Goal: Navigation & Orientation: Find specific page/section

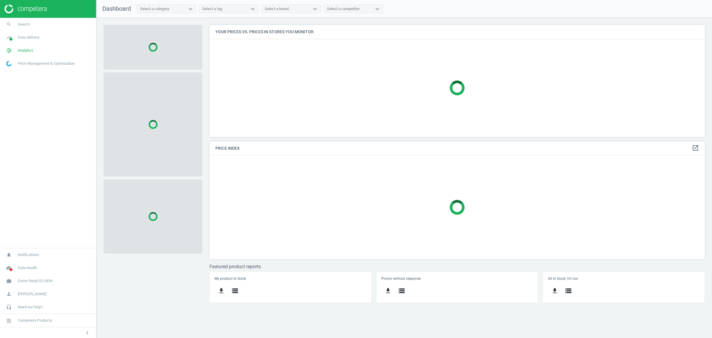
scroll to position [123, 507]
click at [45, 284] on link "work Demo Retail EU NEW" at bounding box center [48, 280] width 96 height 13
click at [27, 264] on span "Switch campaign" at bounding box center [20, 263] width 26 height 5
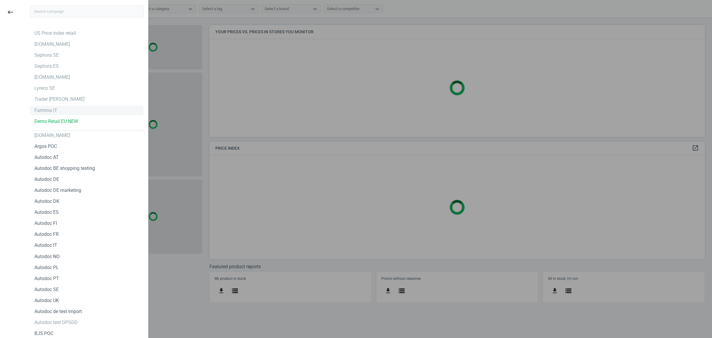
click at [42, 114] on div "Farmina IT" at bounding box center [87, 110] width 114 height 9
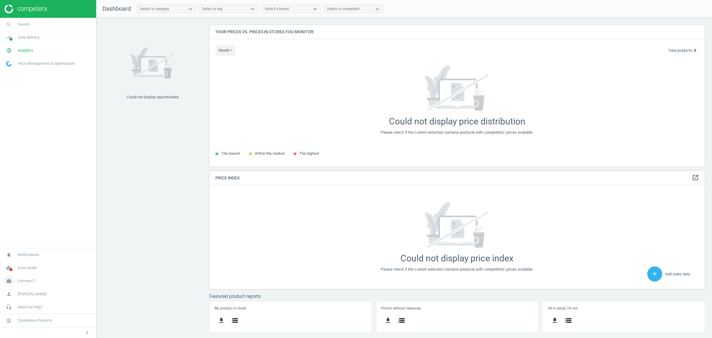
scroll to position [153, 507]
click at [26, 39] on span "Data delivery" at bounding box center [29, 37] width 22 height 5
click at [20, 114] on span "Analytics" at bounding box center [25, 116] width 15 height 5
click at [12, 74] on span "Products" at bounding box center [14, 72] width 14 height 5
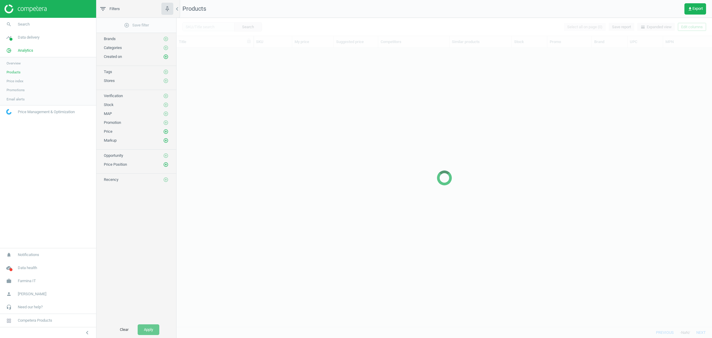
scroll to position [273, 530]
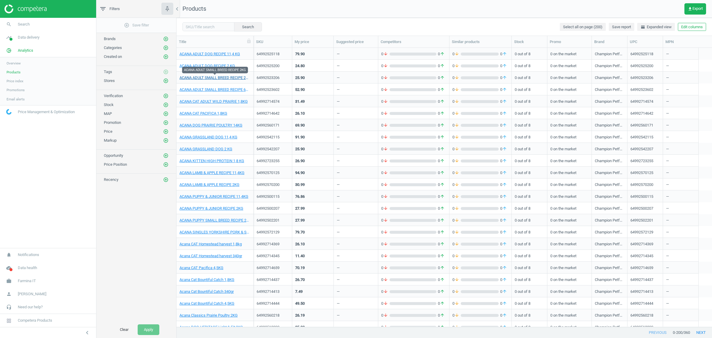
click at [222, 77] on link "ACANA ADULT SMALL BREED RECIPE 2KG" at bounding box center [215, 77] width 71 height 5
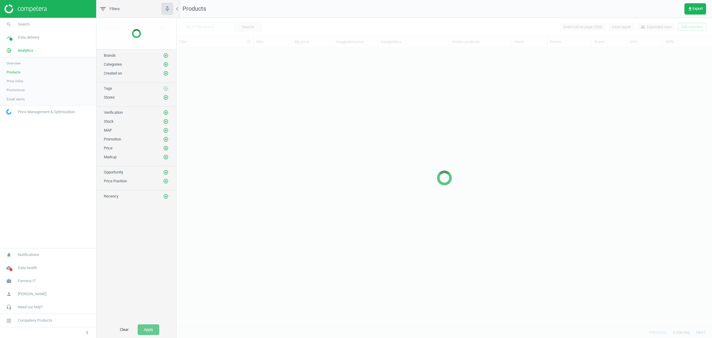
scroll to position [273, 530]
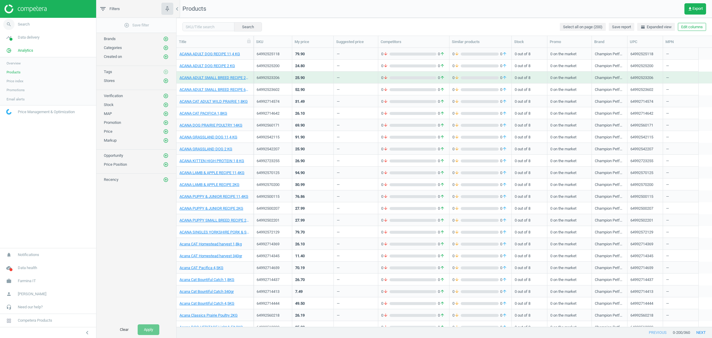
click at [28, 27] on span "Search" at bounding box center [24, 24] width 12 height 5
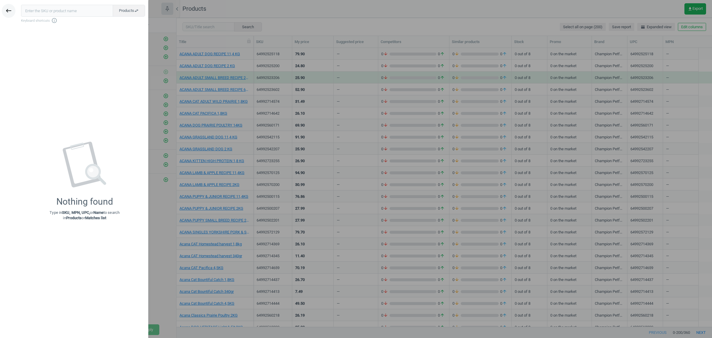
click at [10, 13] on icon "keyboard_backspace" at bounding box center [8, 10] width 7 height 7
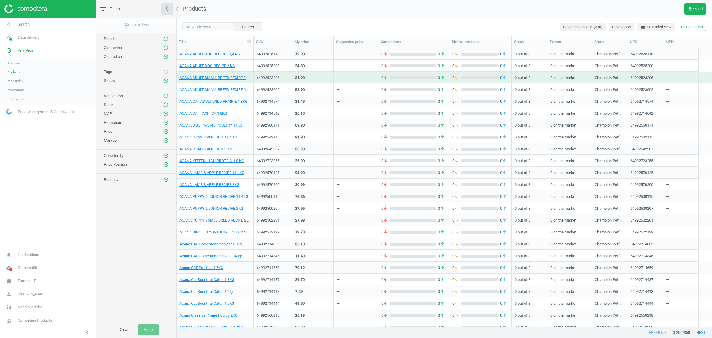
click at [24, 5] on img at bounding box center [25, 8] width 42 height 9
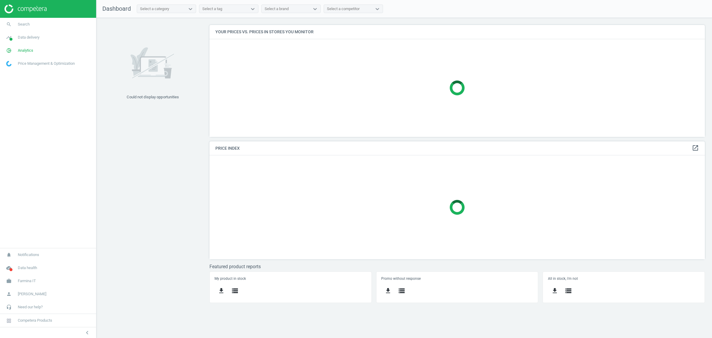
scroll to position [153, 507]
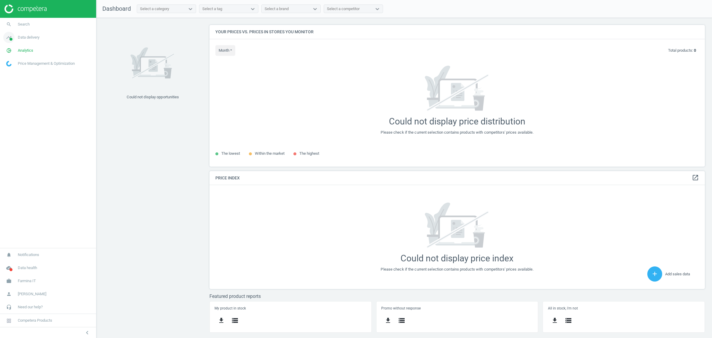
click at [27, 36] on span "Data delivery" at bounding box center [29, 37] width 22 height 5
click at [19, 59] on span "Matches dashboard" at bounding box center [22, 59] width 31 height 5
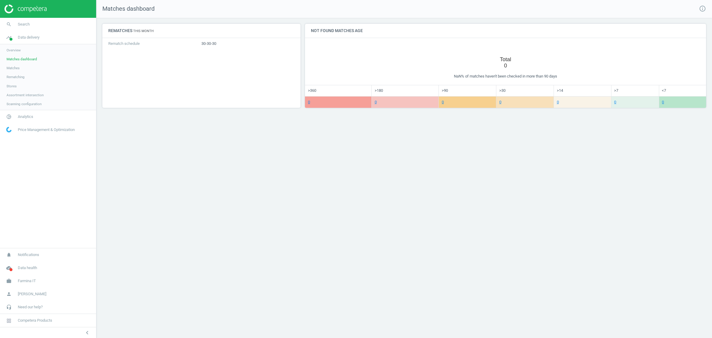
click at [15, 67] on span "Matches" at bounding box center [13, 68] width 13 height 5
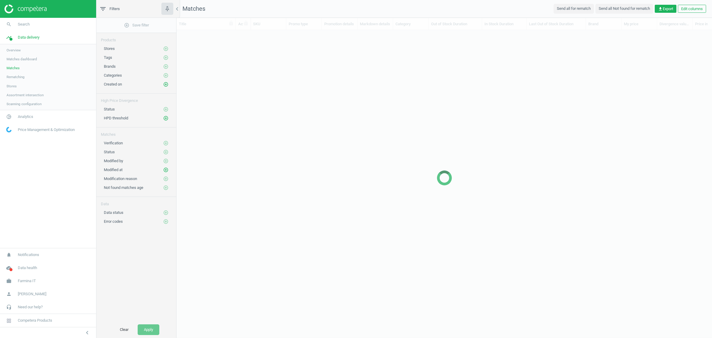
scroll to position [6, 6]
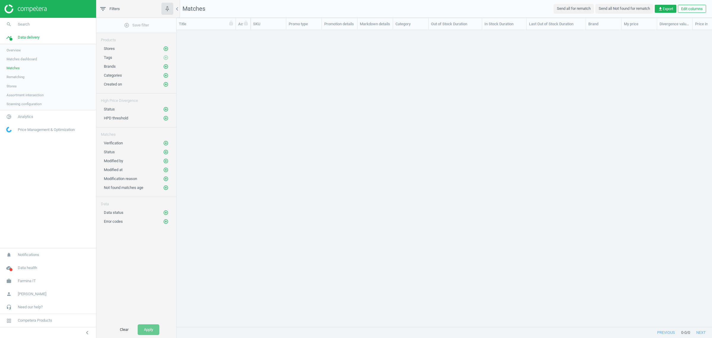
click at [15, 76] on span "Rematching" at bounding box center [16, 76] width 18 height 5
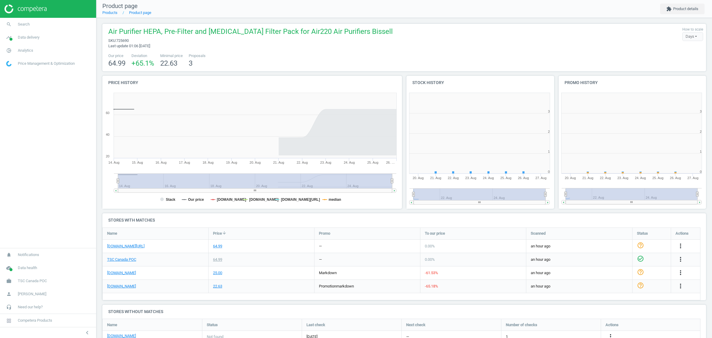
scroll to position [130, 158]
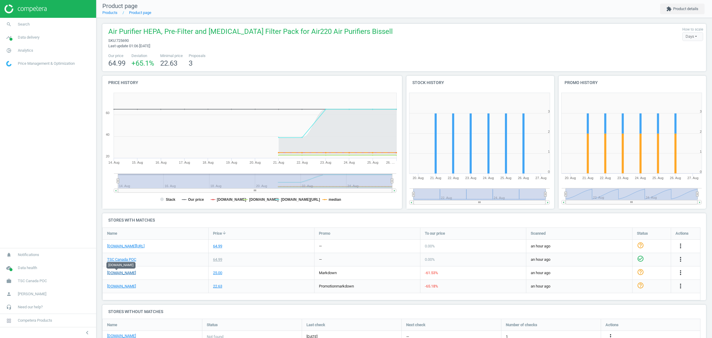
click at [112, 274] on link "[DOMAIN_NAME]" at bounding box center [121, 272] width 29 height 5
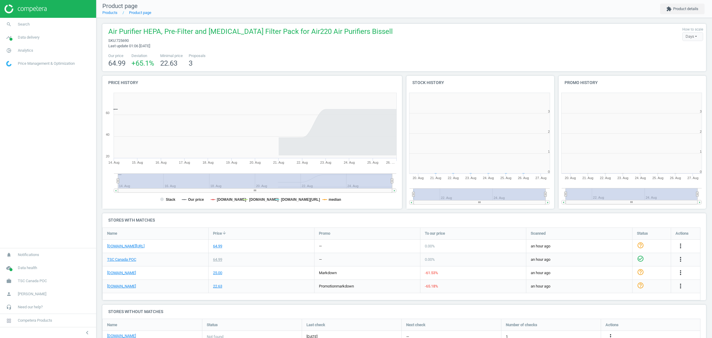
scroll to position [130, 158]
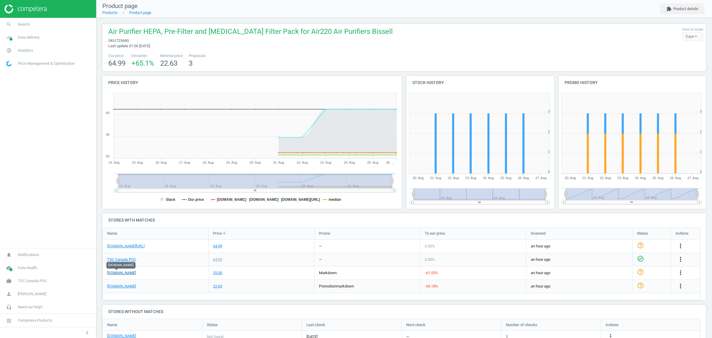
click at [123, 273] on link "[DOMAIN_NAME]" at bounding box center [121, 272] width 29 height 5
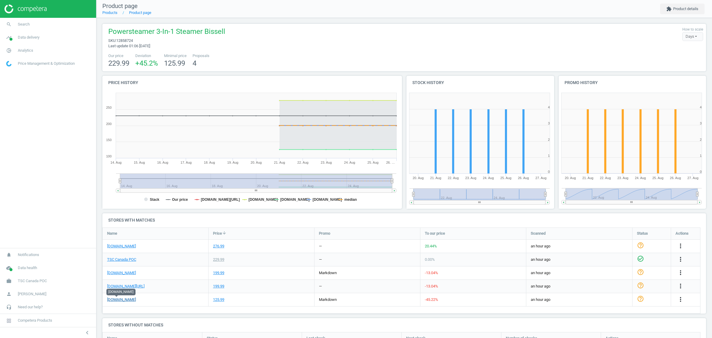
click at [114, 300] on link "[DOMAIN_NAME]" at bounding box center [121, 299] width 29 height 5
